Goal: Task Accomplishment & Management: Manage account settings

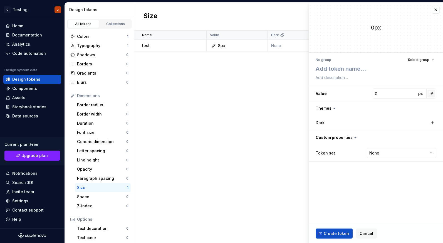
click at [431, 94] on button "button" at bounding box center [431, 93] width 8 height 8
click at [433, 80] on html "C Testing J Home Documentation Analytics Code automation Design system data Des…" at bounding box center [221, 121] width 443 height 243
click at [378, 154] on html "C Testing J Home Documentation Analytics Code automation Design system data Des…" at bounding box center [221, 121] width 443 height 243
select select "**********"
click at [435, 9] on button "button" at bounding box center [435, 10] width 8 height 8
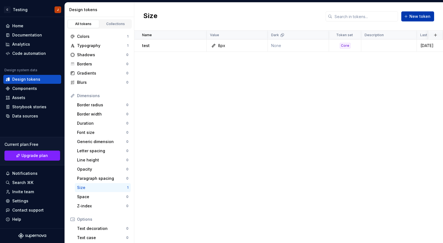
click at [409, 17] on button "New token" at bounding box center [417, 16] width 33 height 10
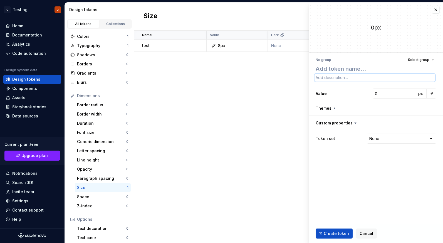
click at [348, 77] on textarea at bounding box center [374, 78] width 121 height 8
click at [346, 68] on textarea at bounding box center [374, 69] width 121 height 10
click at [280, 139] on div "Name Value Dark Token set Description Last updated test 8px None Core [DATE]" at bounding box center [288, 137] width 308 height 212
click at [436, 9] on button "button" at bounding box center [435, 10] width 8 height 8
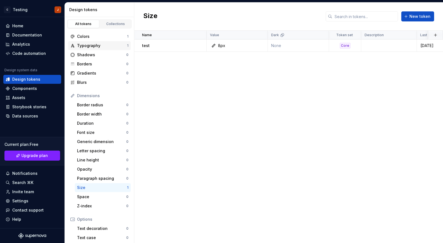
click at [101, 44] on div "Typography" at bounding box center [102, 46] width 50 height 6
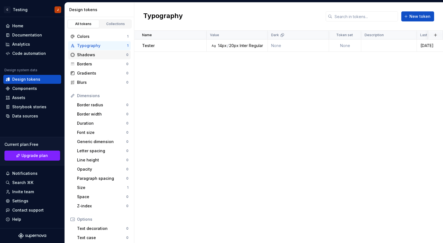
click at [101, 56] on div "Shadows" at bounding box center [101, 55] width 49 height 6
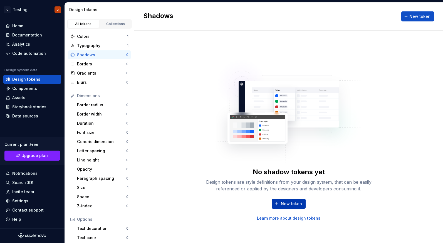
click at [291, 204] on span "New token" at bounding box center [291, 204] width 21 height 6
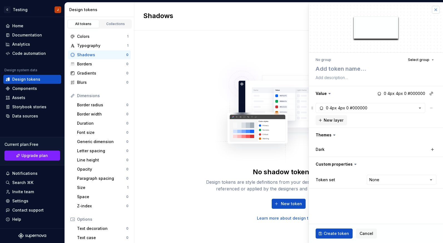
click at [434, 10] on button "button" at bounding box center [435, 10] width 8 height 8
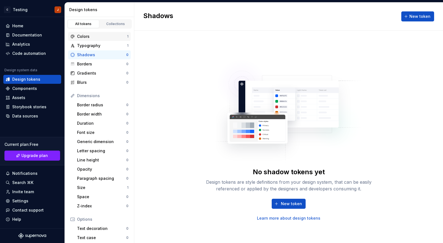
click at [109, 38] on div "Colors" at bounding box center [102, 37] width 50 height 6
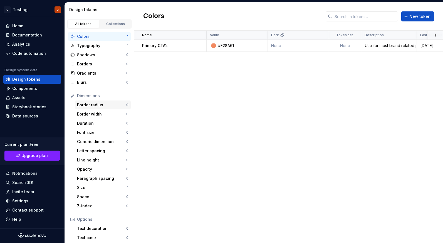
click at [101, 104] on div "Border radius" at bounding box center [101, 105] width 49 height 6
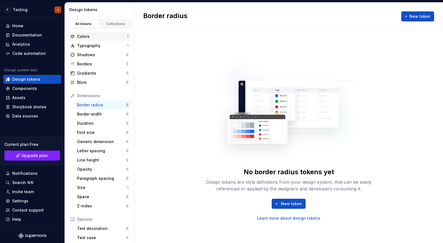
click at [91, 36] on div "Colors" at bounding box center [102, 37] width 50 height 6
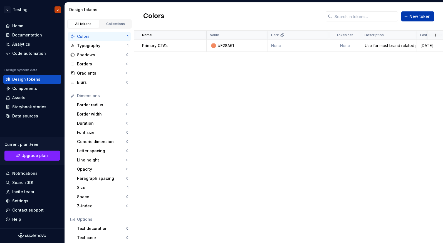
click at [412, 15] on span "New token" at bounding box center [419, 17] width 21 height 6
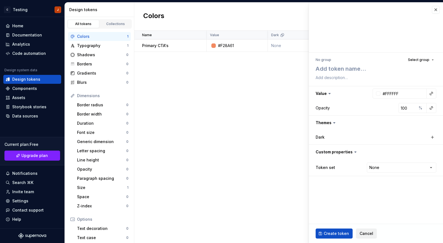
click at [361, 228] on button "Cancel" at bounding box center [366, 233] width 21 height 10
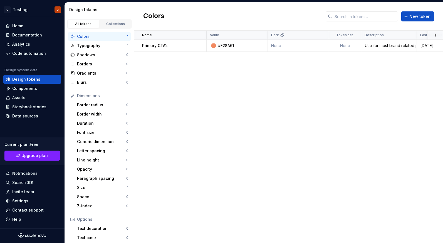
click at [361, 235] on div "Name Value Dark Token set Description Last updated Primary CTA's #F28A61 None N…" at bounding box center [288, 137] width 308 height 212
click at [91, 103] on div "Border radius" at bounding box center [101, 105] width 49 height 6
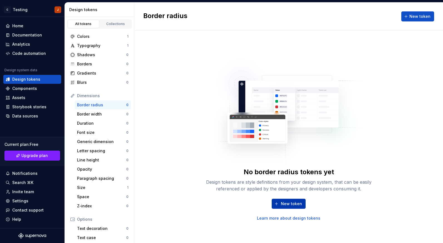
click at [290, 199] on button "New token" at bounding box center [288, 203] width 34 height 10
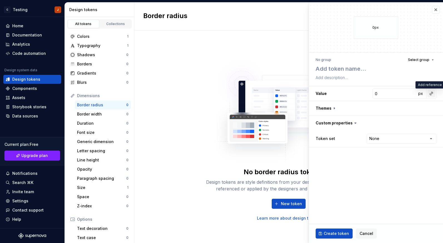
click at [429, 95] on button "button" at bounding box center [431, 93] width 8 height 8
click at [436, 10] on html "C Testing J Home Documentation Analytics Code automation Design system data Des…" at bounding box center [221, 121] width 443 height 243
click at [436, 10] on button "button" at bounding box center [435, 10] width 8 height 8
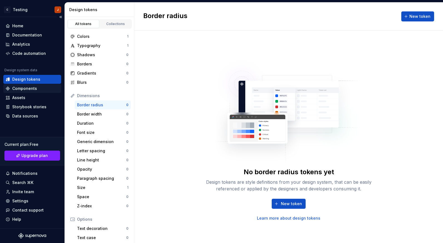
click at [24, 89] on div "Components" at bounding box center [24, 89] width 25 height 6
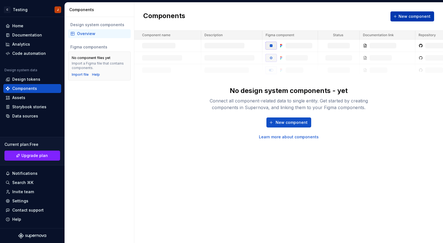
click at [407, 14] on span "New component" at bounding box center [414, 17] width 32 height 6
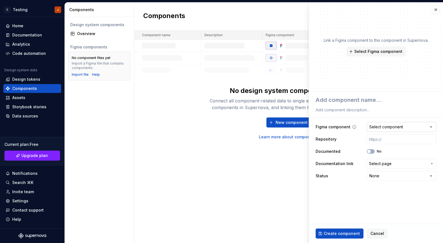
click at [389, 129] on div "Select component" at bounding box center [386, 127] width 34 height 6
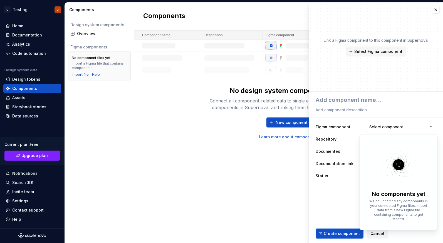
click at [389, 126] on html "**********" at bounding box center [221, 121] width 443 height 243
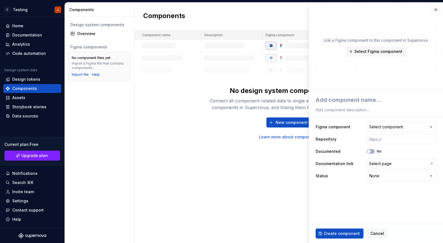
click at [389, 126] on div "Select component" at bounding box center [386, 127] width 34 height 6
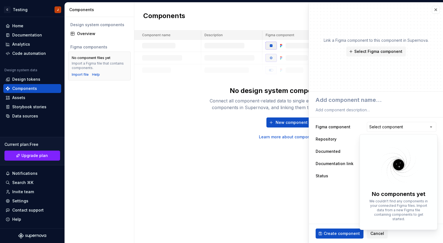
click at [389, 126] on html "**********" at bounding box center [221, 121] width 443 height 243
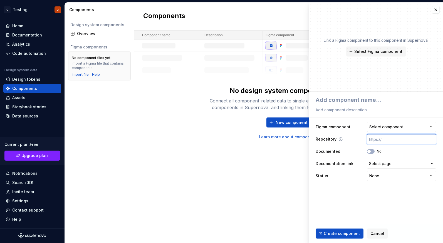
click at [393, 143] on input "text" at bounding box center [400, 139] width 69 height 10
click at [371, 151] on button "No" at bounding box center [370, 151] width 8 height 4
click at [371, 151] on span "button" at bounding box center [371, 150] width 3 height 3
click at [387, 162] on span "Select page" at bounding box center [380, 164] width 23 height 6
click at [387, 162] on html "**********" at bounding box center [221, 121] width 443 height 243
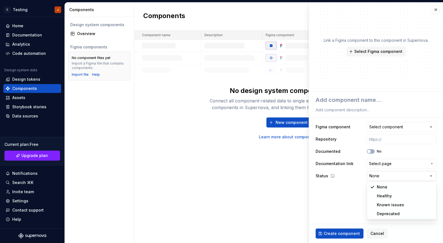
click at [387, 175] on html "**********" at bounding box center [221, 121] width 443 height 243
click at [376, 195] on fieldset "**********" at bounding box center [376, 166] width 134 height 151
click at [381, 52] on span "Select Figma component" at bounding box center [378, 52] width 48 height 6
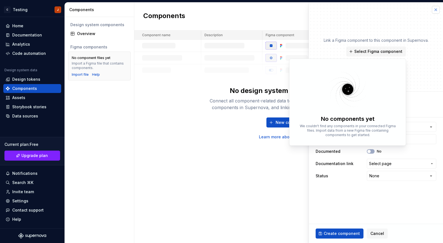
click at [433, 10] on button "button" at bounding box center [435, 10] width 8 height 8
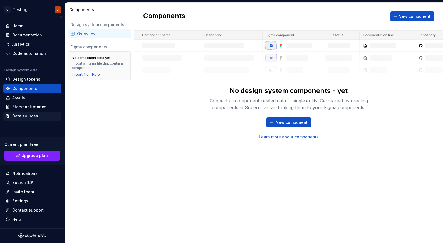
click at [36, 117] on div "Data sources" at bounding box center [25, 116] width 26 height 6
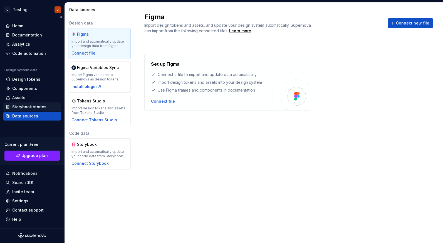
click at [36, 109] on div "Storybook stories" at bounding box center [32, 106] width 58 height 9
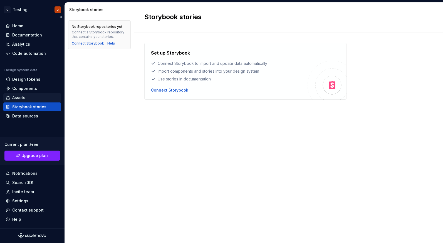
click at [26, 97] on div "Assets" at bounding box center [32, 98] width 53 height 6
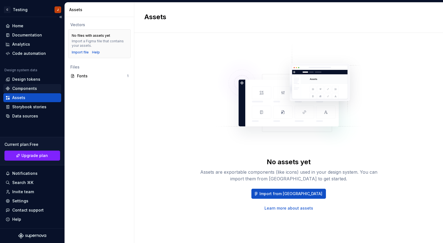
click at [27, 89] on div "Components" at bounding box center [24, 89] width 25 height 6
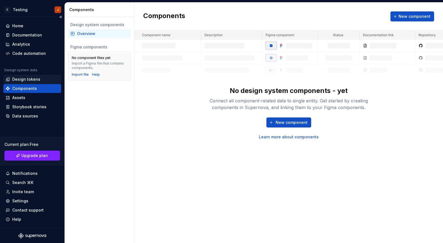
click at [28, 76] on div "Design tokens" at bounding box center [32, 79] width 58 height 9
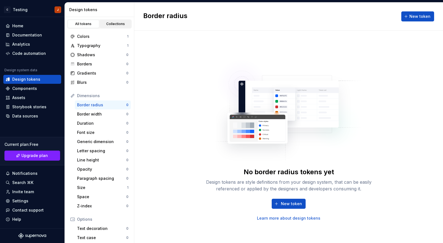
click at [119, 23] on div "Collections" at bounding box center [116, 24] width 28 height 4
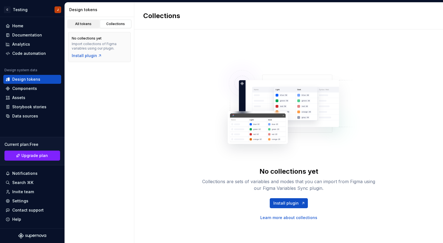
click at [86, 26] on link "All tokens" at bounding box center [84, 24] width 32 height 8
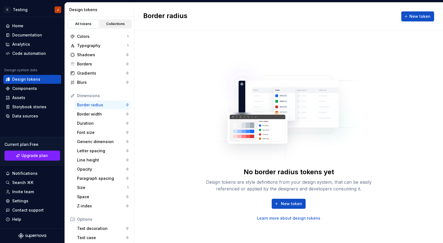
click at [109, 25] on div "Collections" at bounding box center [116, 24] width 28 height 4
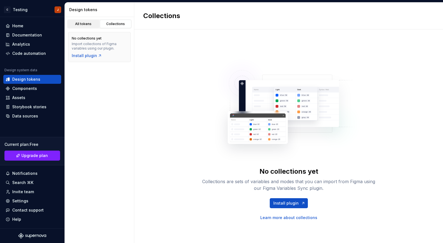
click at [87, 26] on link "All tokens" at bounding box center [84, 24] width 32 height 8
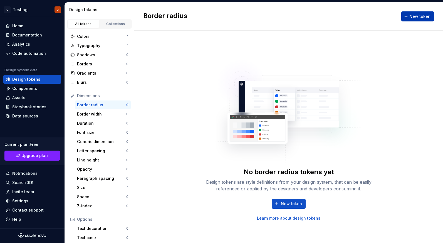
click at [411, 17] on span "New token" at bounding box center [419, 17] width 21 height 6
type textarea "*"
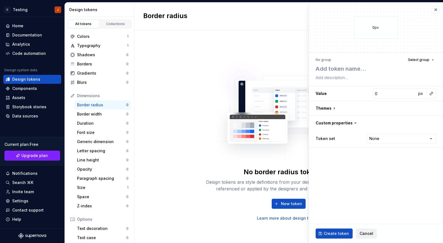
click at [360, 235] on span "Cancel" at bounding box center [366, 233] width 14 height 6
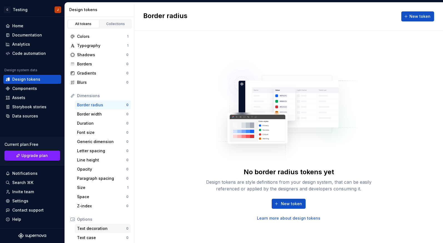
click at [91, 231] on div "Text decoration 0" at bounding box center [103, 228] width 56 height 9
click at [91, 236] on div "Text case" at bounding box center [101, 237] width 49 height 6
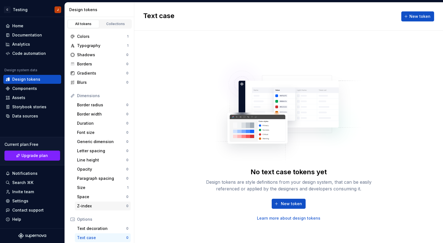
click at [90, 205] on div "Z-index" at bounding box center [101, 206] width 49 height 6
click at [90, 194] on div "Space" at bounding box center [101, 197] width 49 height 6
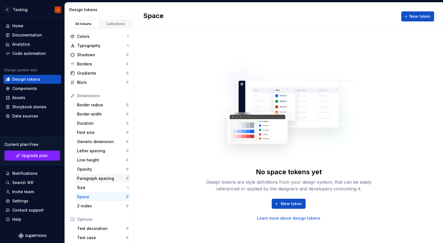
click at [90, 178] on div "Paragraph spacing" at bounding box center [101, 178] width 49 height 6
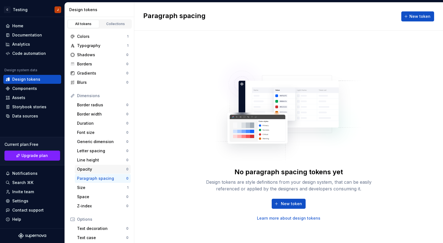
click at [90, 165] on div "Opacity 0" at bounding box center [103, 168] width 56 height 9
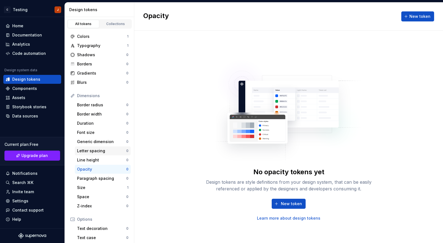
click at [90, 153] on div "Letter spacing 0" at bounding box center [103, 150] width 56 height 9
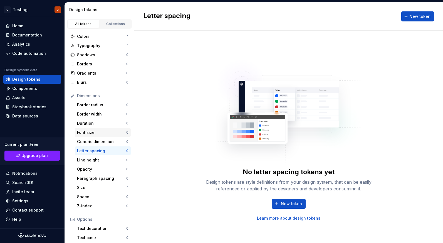
click at [91, 133] on div "Font size" at bounding box center [101, 132] width 49 height 6
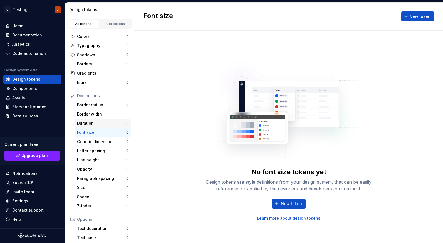
click at [91, 122] on div "Duration" at bounding box center [101, 123] width 49 height 6
click at [90, 115] on div "Border width" at bounding box center [101, 114] width 49 height 6
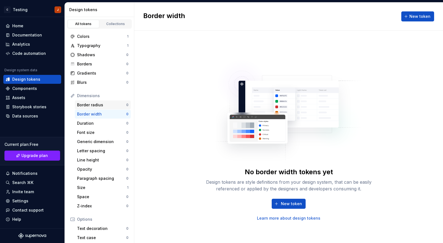
click at [90, 104] on div "Border radius" at bounding box center [101, 105] width 49 height 6
click at [82, 80] on div "Blurs" at bounding box center [101, 82] width 49 height 6
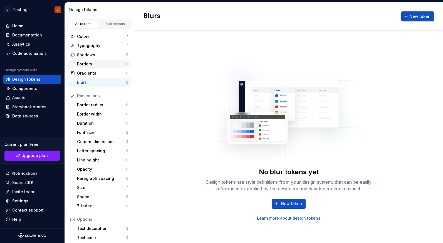
click at [83, 68] on div "Borders 0" at bounding box center [99, 63] width 63 height 9
click at [83, 58] on div "Shadows 0" at bounding box center [99, 54] width 63 height 9
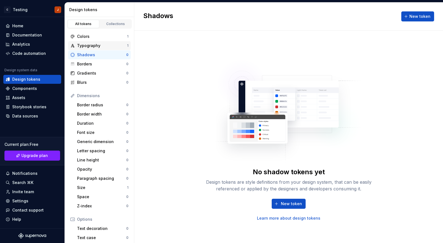
click at [87, 42] on div "Typography 1" at bounding box center [99, 45] width 63 height 9
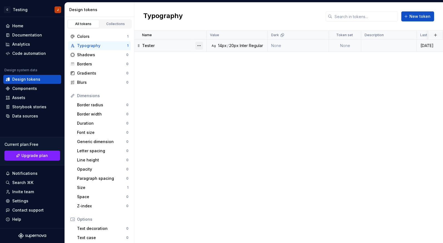
click at [196, 45] on button "button" at bounding box center [199, 46] width 8 height 8
click at [218, 75] on div "Delete token" at bounding box center [223, 77] width 36 height 6
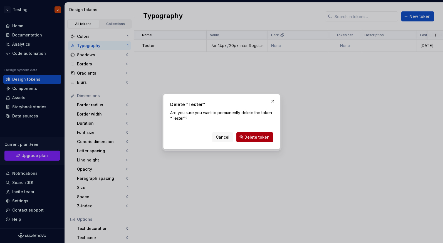
click at [249, 134] on span "Delete token" at bounding box center [256, 137] width 25 height 6
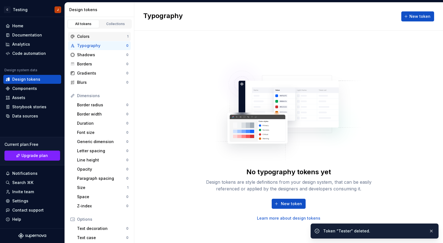
click at [105, 35] on div "Colors" at bounding box center [102, 37] width 50 height 6
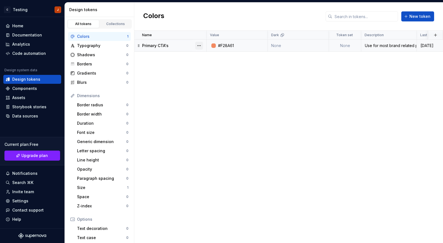
click at [198, 45] on button "button" at bounding box center [199, 46] width 8 height 8
click at [210, 75] on div "Delete token" at bounding box center [223, 77] width 36 height 6
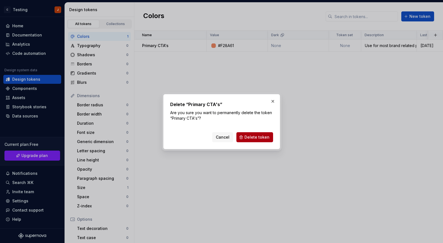
click at [261, 134] on span "Delete token" at bounding box center [256, 137] width 25 height 6
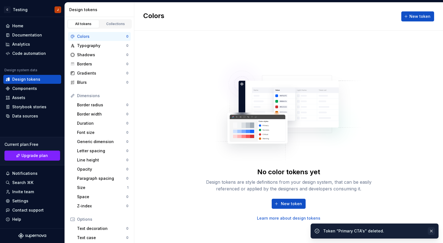
click at [431, 231] on button "button" at bounding box center [430, 231] width 7 height 8
